Goal: Check status: Check status

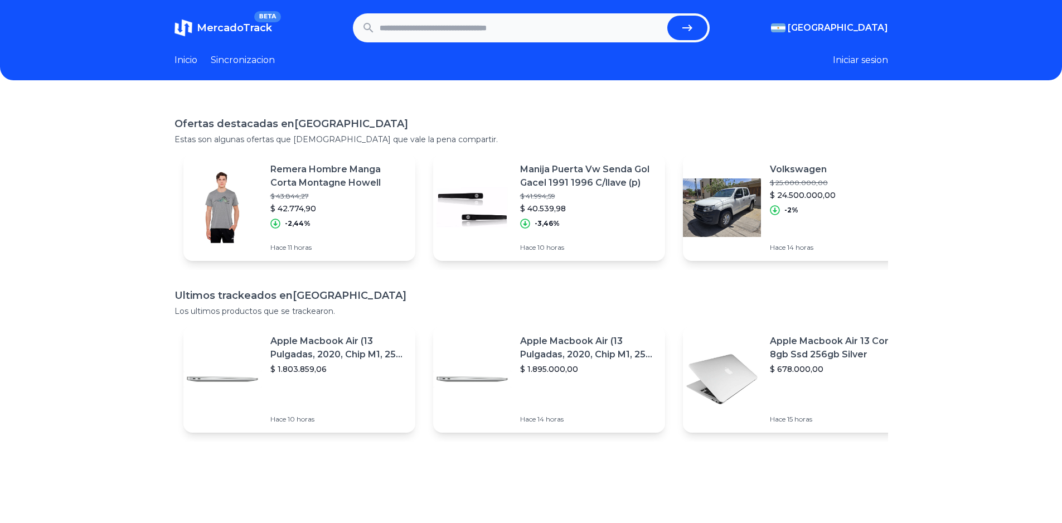
click at [459, 16] on input "text" at bounding box center [521, 28] width 283 height 25
paste input "**********"
click at [703, 28] on button "submit" at bounding box center [687, 28] width 40 height 25
type input "**********"
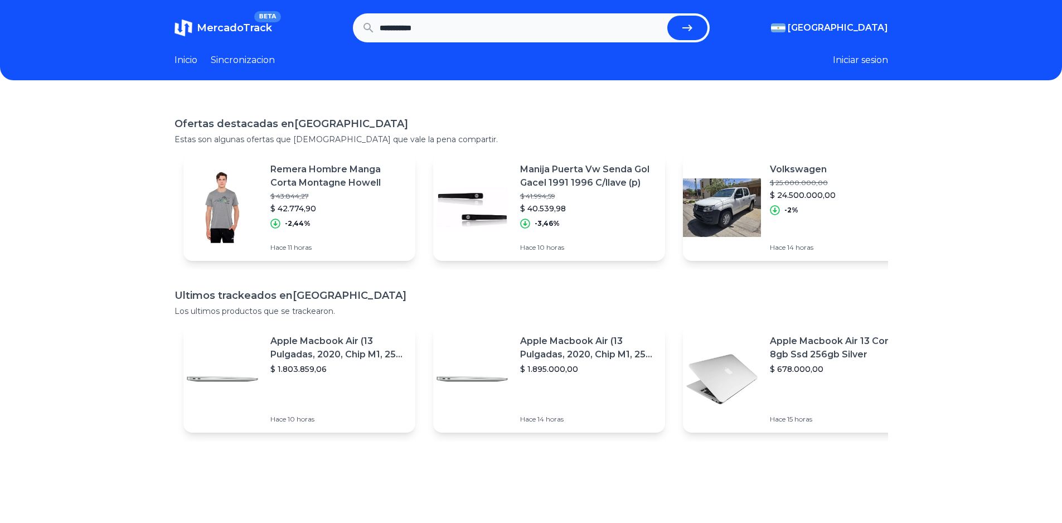
scroll to position [0, 0]
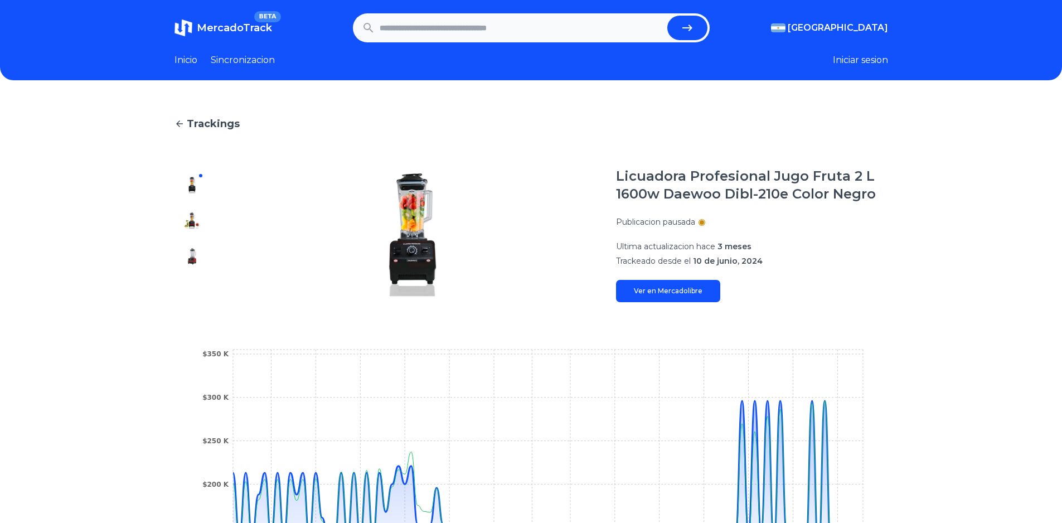
click at [195, 216] on img at bounding box center [192, 221] width 18 height 18
click at [192, 260] on img at bounding box center [192, 256] width 18 height 18
click at [198, 185] on img at bounding box center [192, 185] width 18 height 18
click at [425, 259] on img at bounding box center [412, 234] width 361 height 135
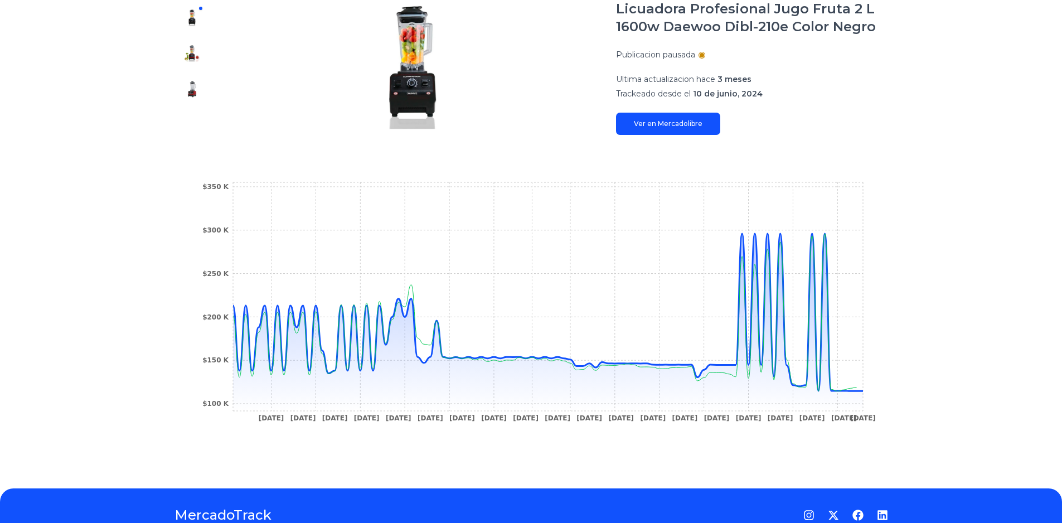
scroll to position [217, 0]
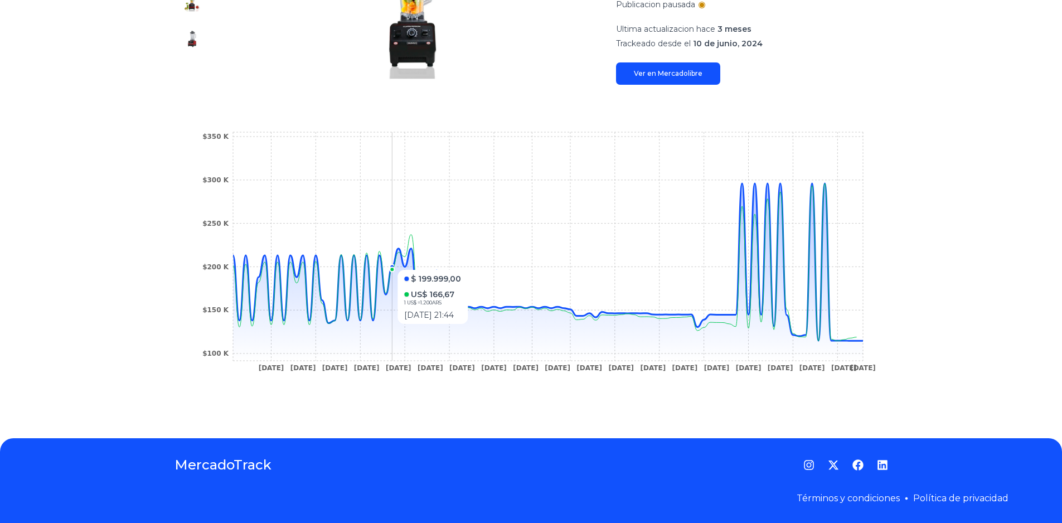
drag, startPoint x: 301, startPoint y: 271, endPoint x: 283, endPoint y: 259, distance: 21.3
click at [313, 259] on icon "20 Sep 24 24 Sep 24 3 Oct 24 7 Oct 24 25 Oct 24 13 Dec 24 25 Dec 24 1 Jan 25 4 …" at bounding box center [531, 254] width 669 height 251
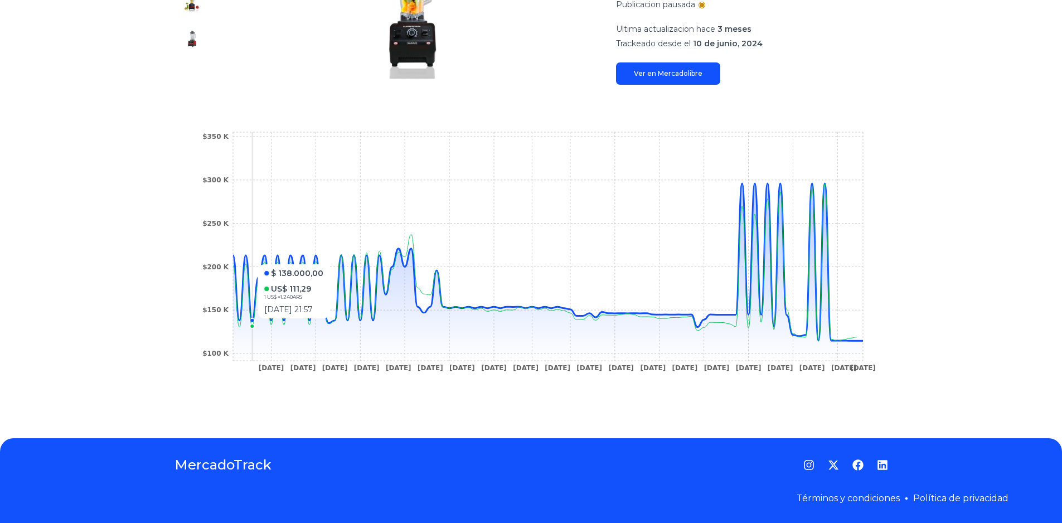
click at [142, 264] on div "Trackings Licuadora Profesional Jugo Fruta 2 L 1600w Daewoo Dibl-210e Color Neg…" at bounding box center [531, 150] width 1062 height 539
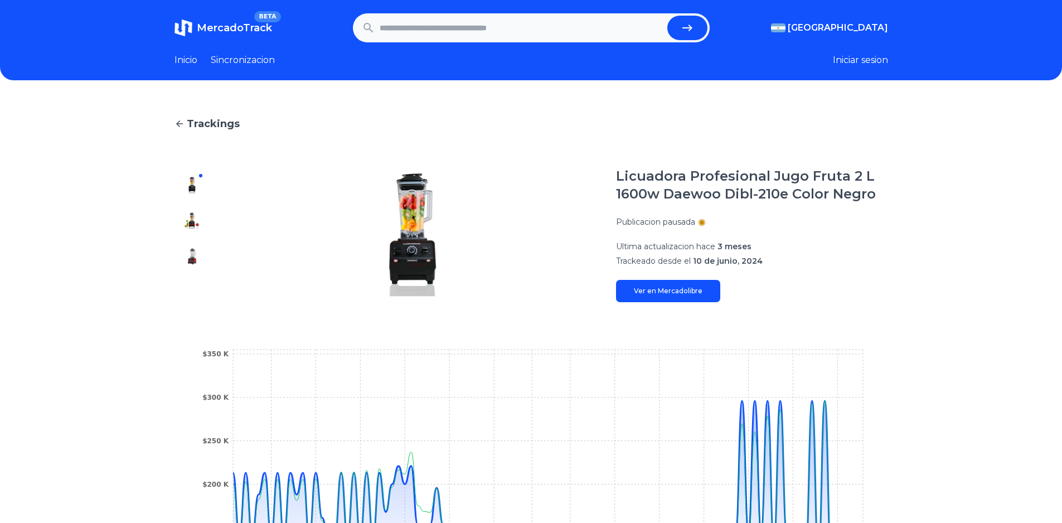
click at [196, 231] on div at bounding box center [192, 234] width 36 height 135
click at [197, 223] on img at bounding box center [192, 221] width 18 height 18
click at [195, 260] on img at bounding box center [192, 256] width 18 height 18
click at [198, 234] on div at bounding box center [192, 234] width 36 height 135
click at [198, 223] on img at bounding box center [192, 221] width 18 height 18
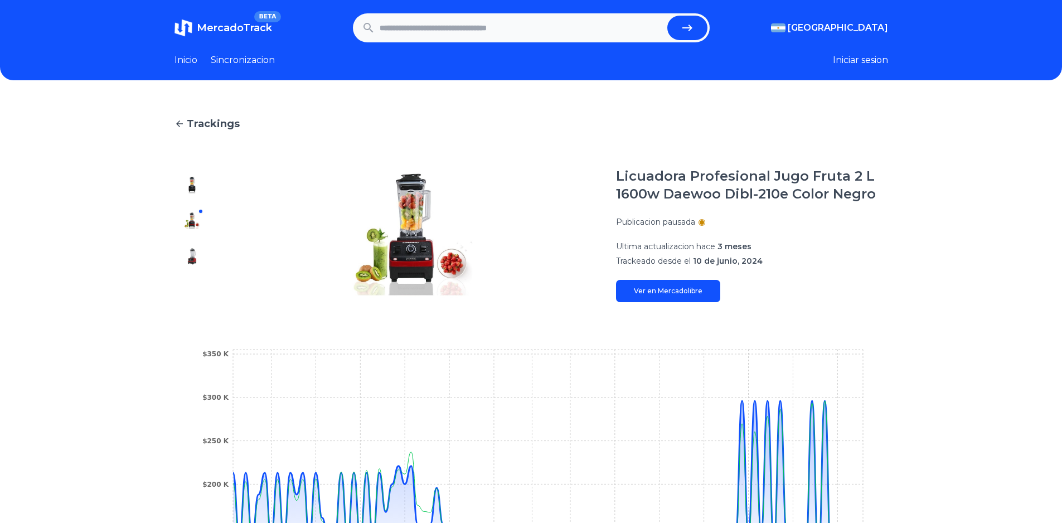
click at [196, 198] on div at bounding box center [192, 234] width 36 height 135
click at [205, 190] on div at bounding box center [192, 234] width 36 height 135
click at [196, 186] on img at bounding box center [192, 185] width 18 height 18
click at [503, 35] on input "text" at bounding box center [521, 28] width 283 height 25
click at [739, 180] on h1 "Licuadora Profesional Jugo Fruta 2 L 1600w Daewoo Dibl-210e Color Negro" at bounding box center [752, 185] width 272 height 36
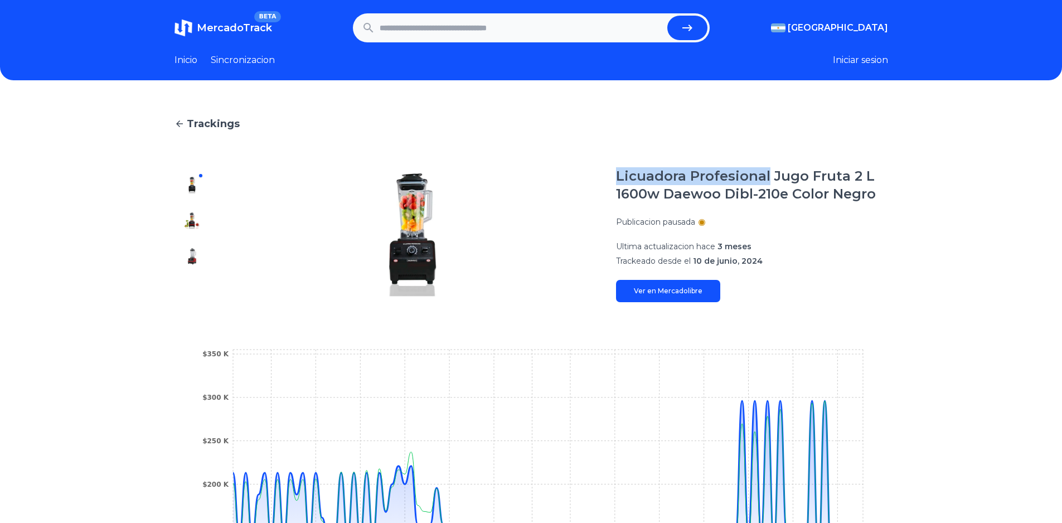
drag, startPoint x: 624, startPoint y: 176, endPoint x: 769, endPoint y: 181, distance: 145.5
click at [769, 181] on h1 "Licuadora Profesional Jugo Fruta 2 L 1600w Daewoo Dibl-210e Color Negro" at bounding box center [752, 185] width 272 height 36
click at [454, 30] on input "text" at bounding box center [521, 28] width 283 height 25
type input "**********"
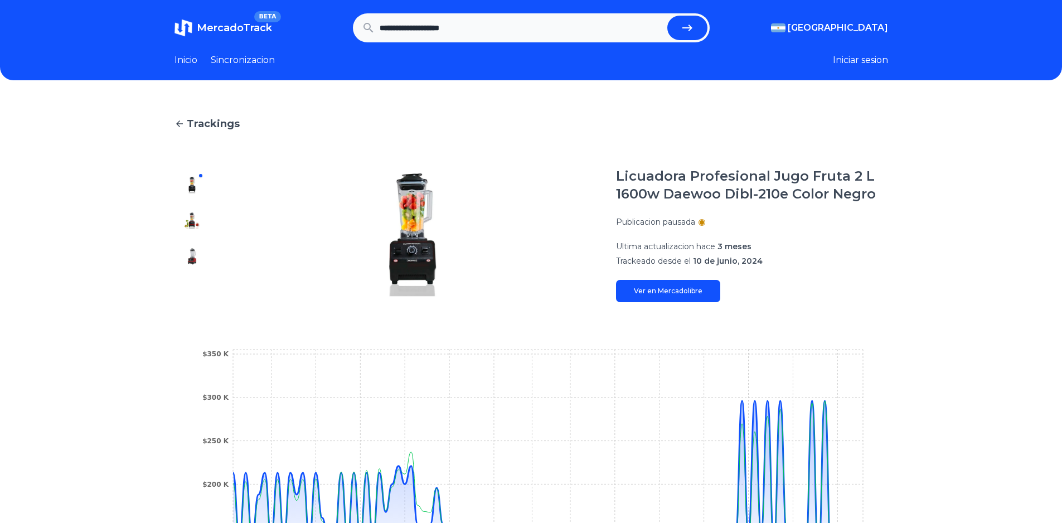
click at [667, 16] on button "submit" at bounding box center [687, 28] width 40 height 25
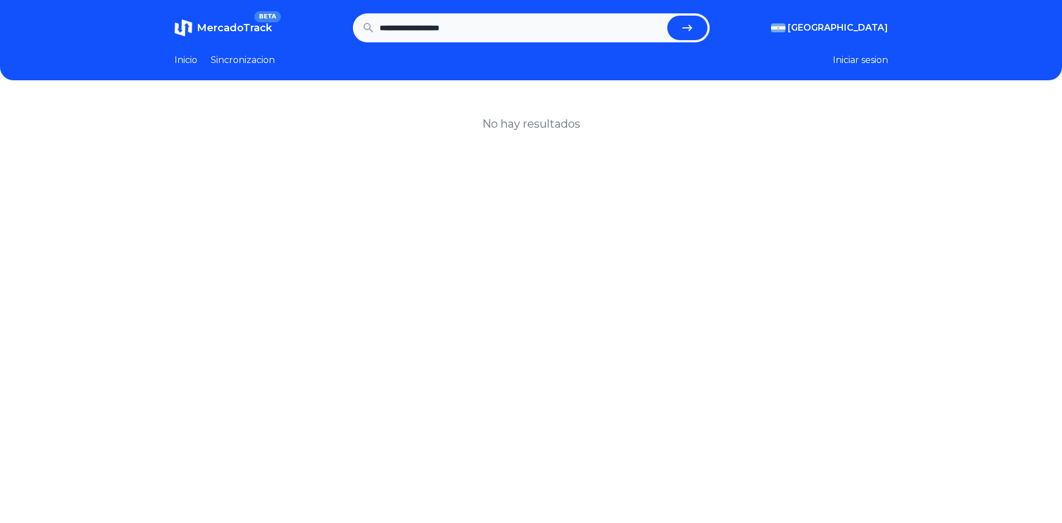
click at [707, 31] on button "submit" at bounding box center [687, 28] width 40 height 25
click at [179, 61] on link "Inicio" at bounding box center [185, 60] width 23 height 13
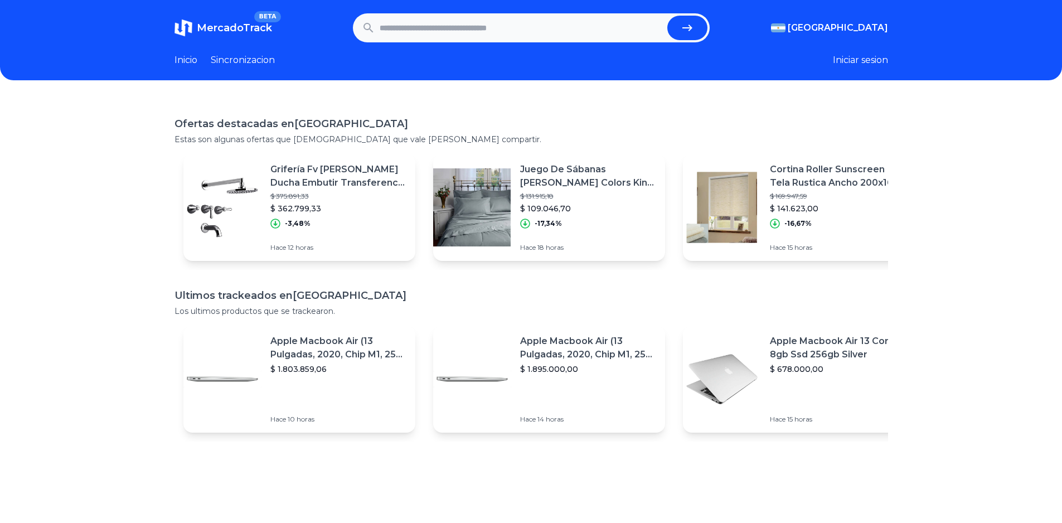
click at [251, 57] on link "Sincronizacion" at bounding box center [243, 60] width 64 height 13
